Goal: Navigation & Orientation: Understand site structure

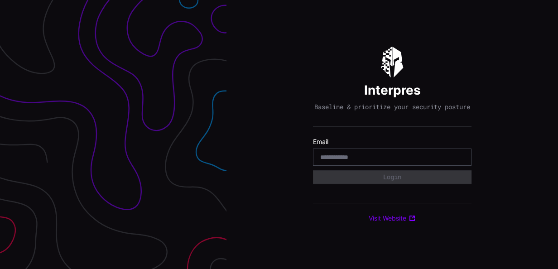
click at [339, 160] on input "email" at bounding box center [392, 157] width 144 height 8
type input "**********"
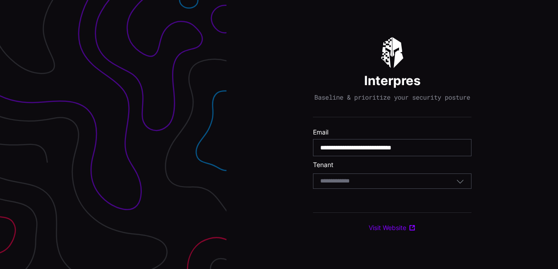
click at [372, 185] on div "Select Tenant" at bounding box center [388, 181] width 136 height 8
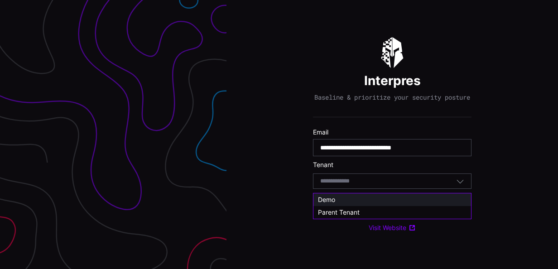
click at [344, 197] on div "Demo" at bounding box center [392, 200] width 149 height 8
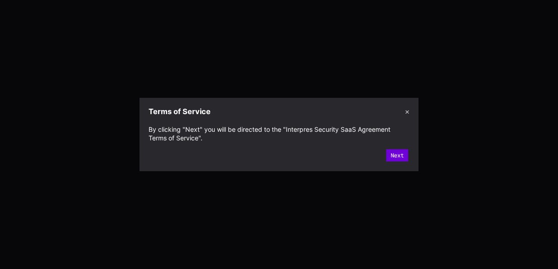
click at [399, 151] on button "Next" at bounding box center [398, 155] width 22 height 12
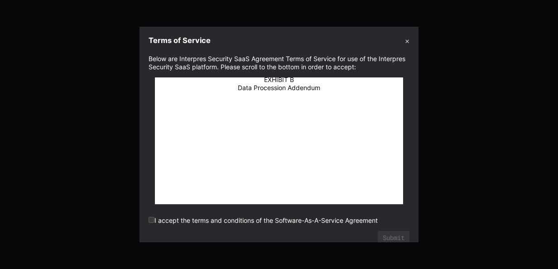
scroll to position [19342, 0]
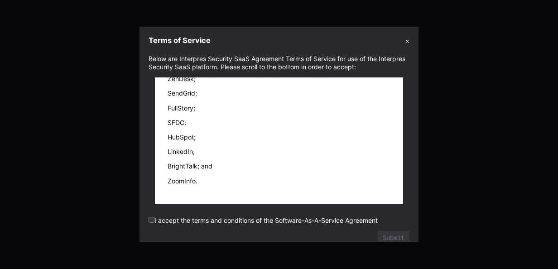
click at [148, 218] on section "Below are Interpres Security SaaS Agreement Terms of Service for use of the Int…" at bounding box center [279, 146] width 279 height 192
click at [396, 237] on button "Submit" at bounding box center [394, 238] width 32 height 14
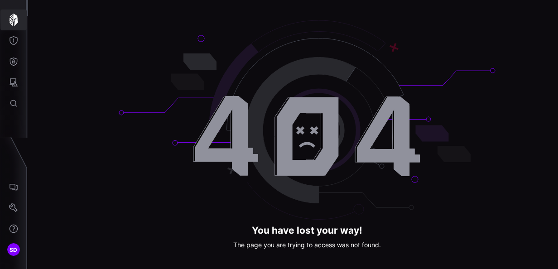
click at [14, 21] on icon "button" at bounding box center [13, 20] width 13 height 13
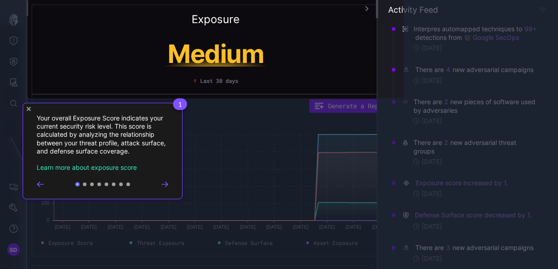
click at [165, 186] on icon "Go to next step" at bounding box center [164, 184] width 7 height 5
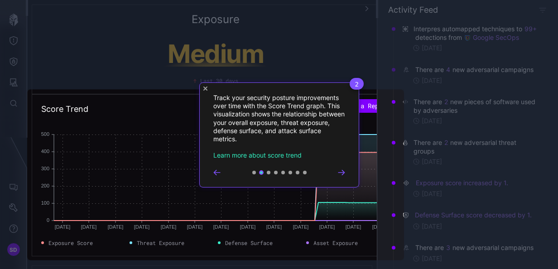
click at [344, 169] on div at bounding box center [279, 172] width 132 height 7
click at [344, 172] on icon "Go to next step" at bounding box center [342, 172] width 6 height 5
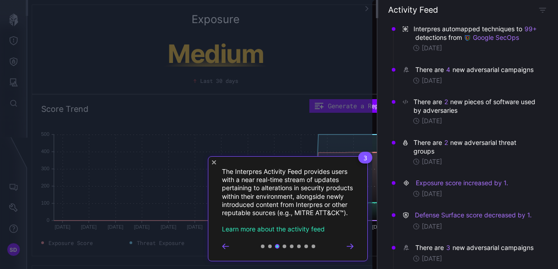
click at [352, 248] on icon "Go to next step" at bounding box center [350, 246] width 6 height 5
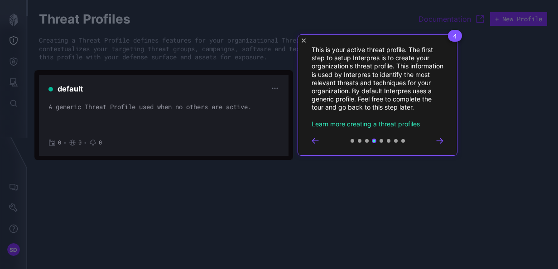
click at [441, 142] on icon "Go to next step" at bounding box center [439, 140] width 7 height 5
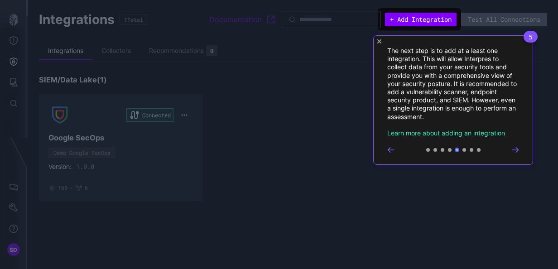
click at [518, 150] on icon "Go to next step" at bounding box center [516, 150] width 6 height 5
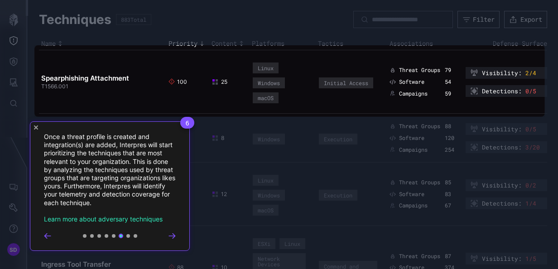
click at [173, 237] on icon "Go to next step" at bounding box center [172, 235] width 7 height 5
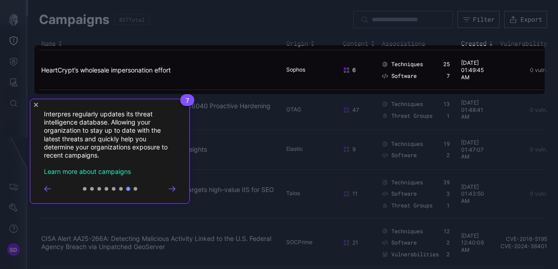
click at [174, 187] on icon "Go to next step" at bounding box center [172, 188] width 7 height 5
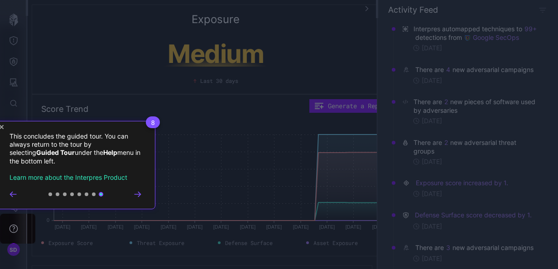
click at [75, 177] on link "Learn more about the Interpres Product" at bounding box center [69, 178] width 118 height 8
click at [1, 125] on icon "Close Tour" at bounding box center [2, 127] width 4 height 4
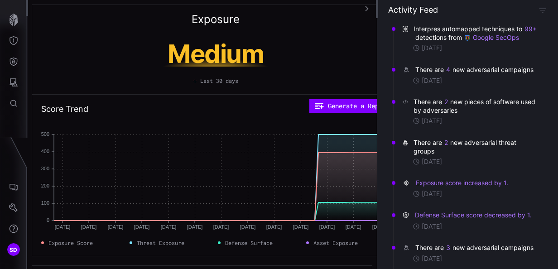
click at [368, 6] on icon "button" at bounding box center [367, 8] width 6 height 6
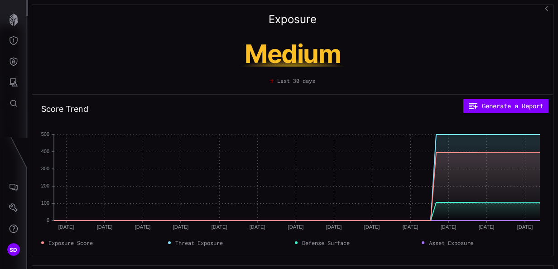
click at [546, 8] on icon "button" at bounding box center [546, 8] width 3 height 5
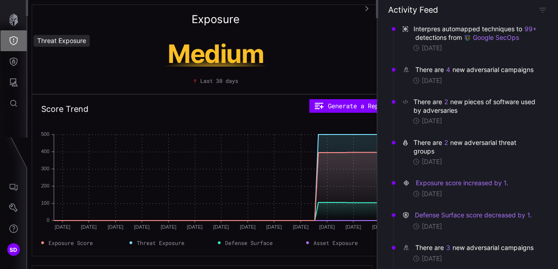
click at [14, 42] on icon "Threat Exposure" at bounding box center [14, 40] width 8 height 9
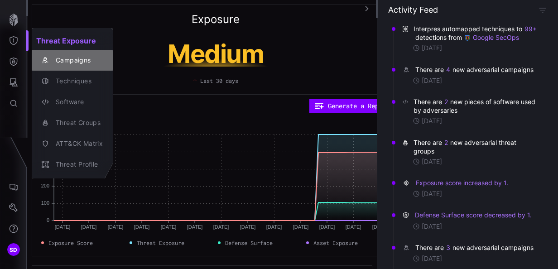
click at [79, 57] on div "Campaigns" at bounding box center [77, 60] width 52 height 11
